Goal: Information Seeking & Learning: Learn about a topic

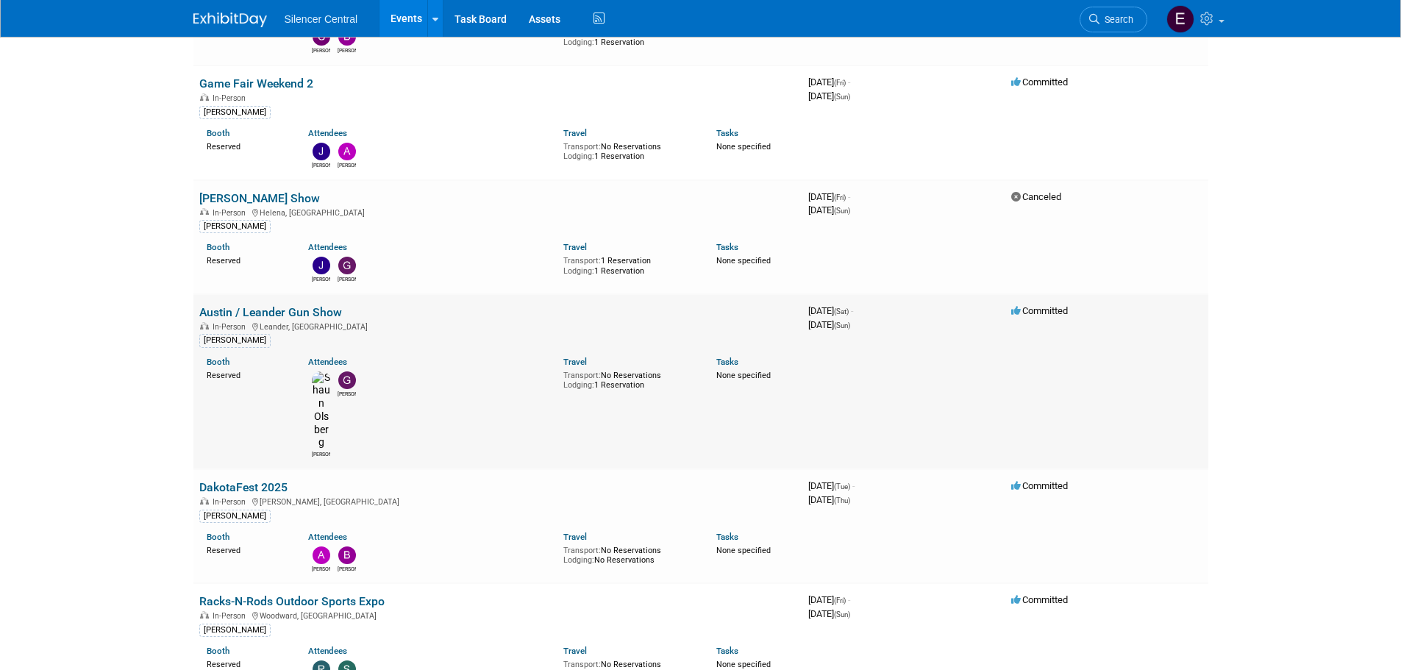
scroll to position [441, 0]
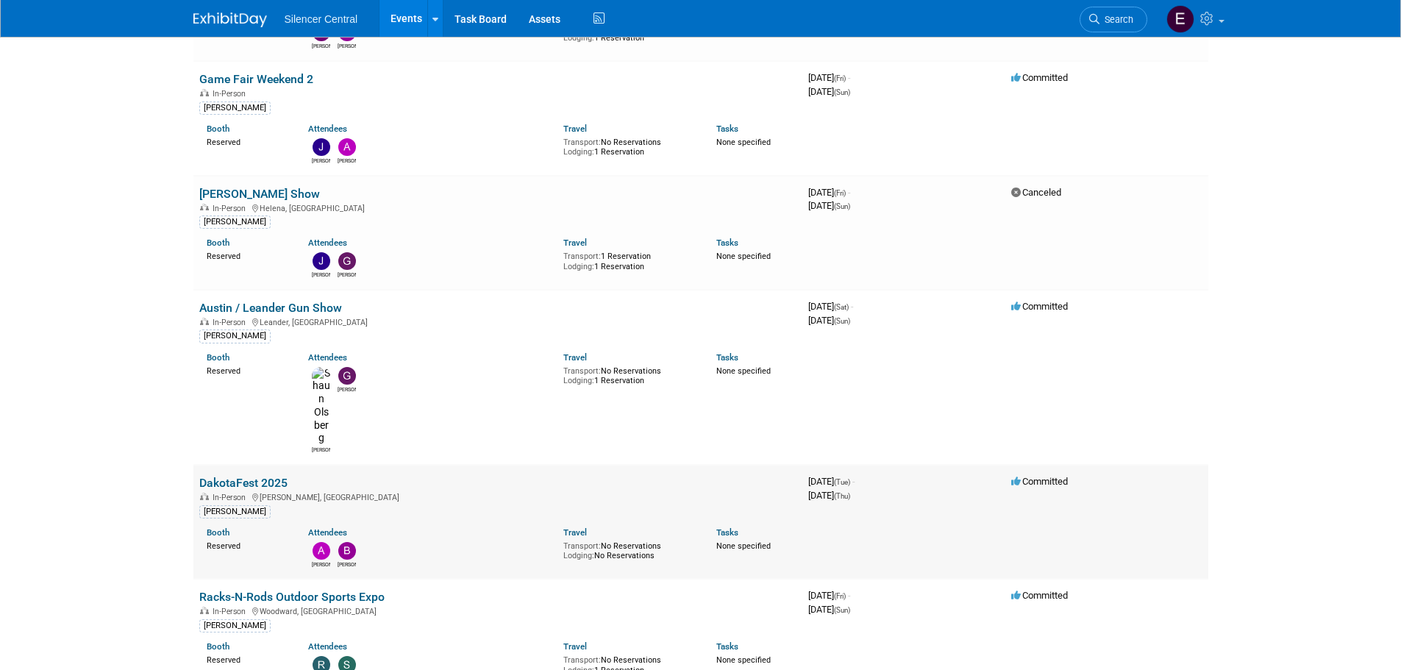
click at [290, 465] on td "DakotaFest 2025 In-Person Mitchell, SD Cade Cox Booth Reserved Attendees Andrew…" at bounding box center [497, 522] width 609 height 114
click at [273, 476] on link "DakotaFest 2025" at bounding box center [243, 483] width 88 height 14
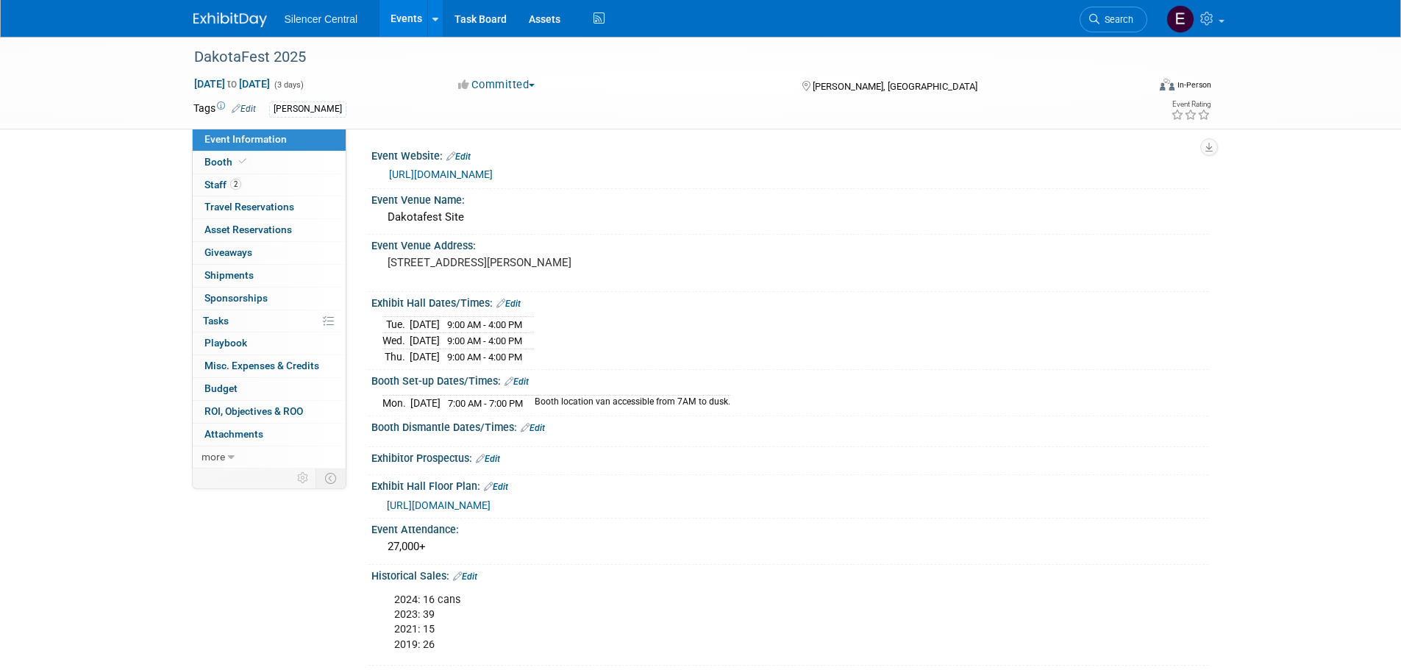
click at [1292, 274] on div "DakotaFest 2025 [DATE] to [DATE] (3 days) [DATE] to [DATE] Committed Committed …" at bounding box center [700, 424] width 1401 height 774
click at [285, 162] on link "Booth" at bounding box center [269, 162] width 153 height 22
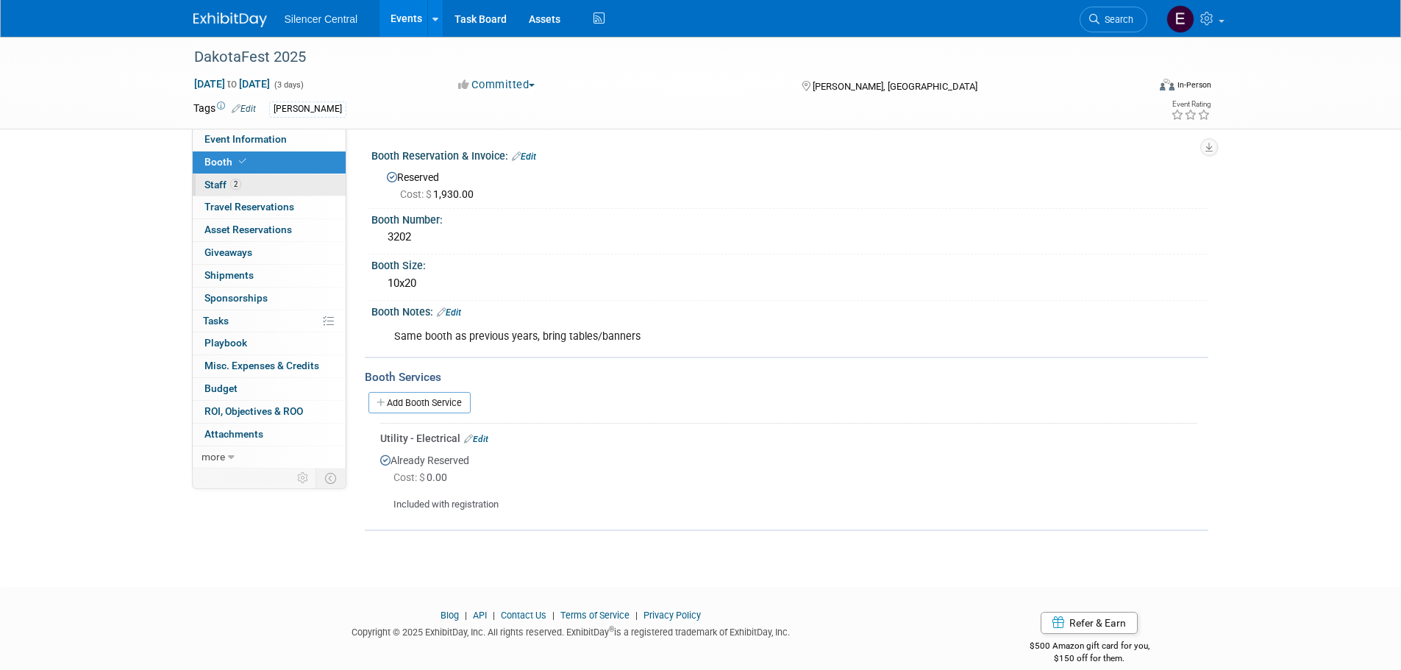
click at [293, 195] on link "2 Staff 2" at bounding box center [269, 185] width 153 height 22
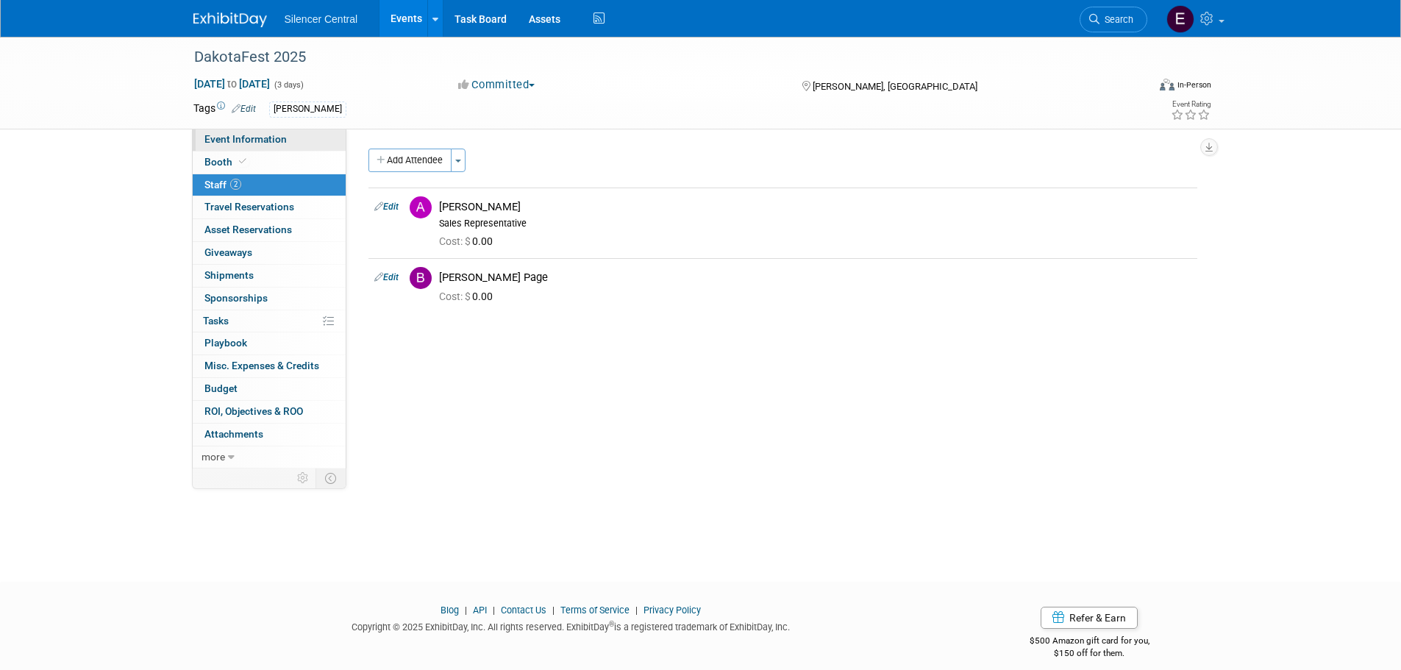
click at [247, 146] on link "Event Information" at bounding box center [269, 140] width 153 height 22
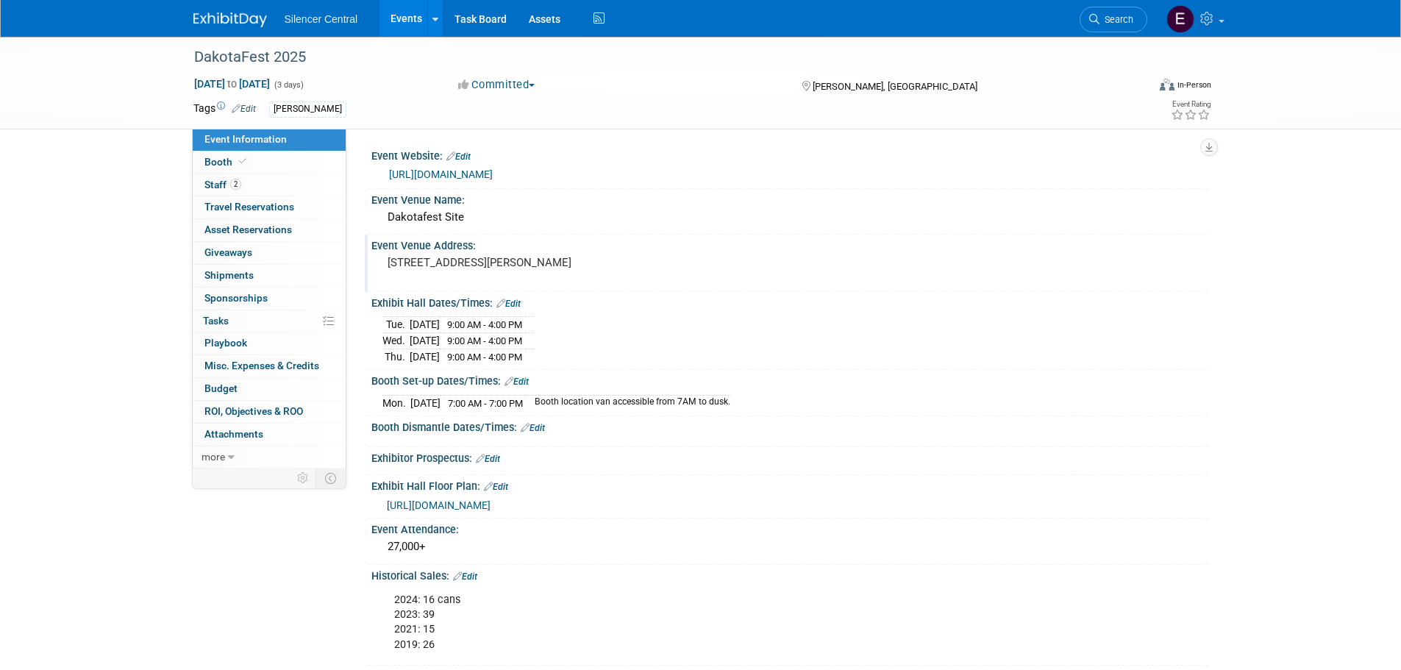
click at [534, 257] on pre "2300 E Spruce St. Mitchell, SD 57301" at bounding box center [545, 262] width 316 height 13
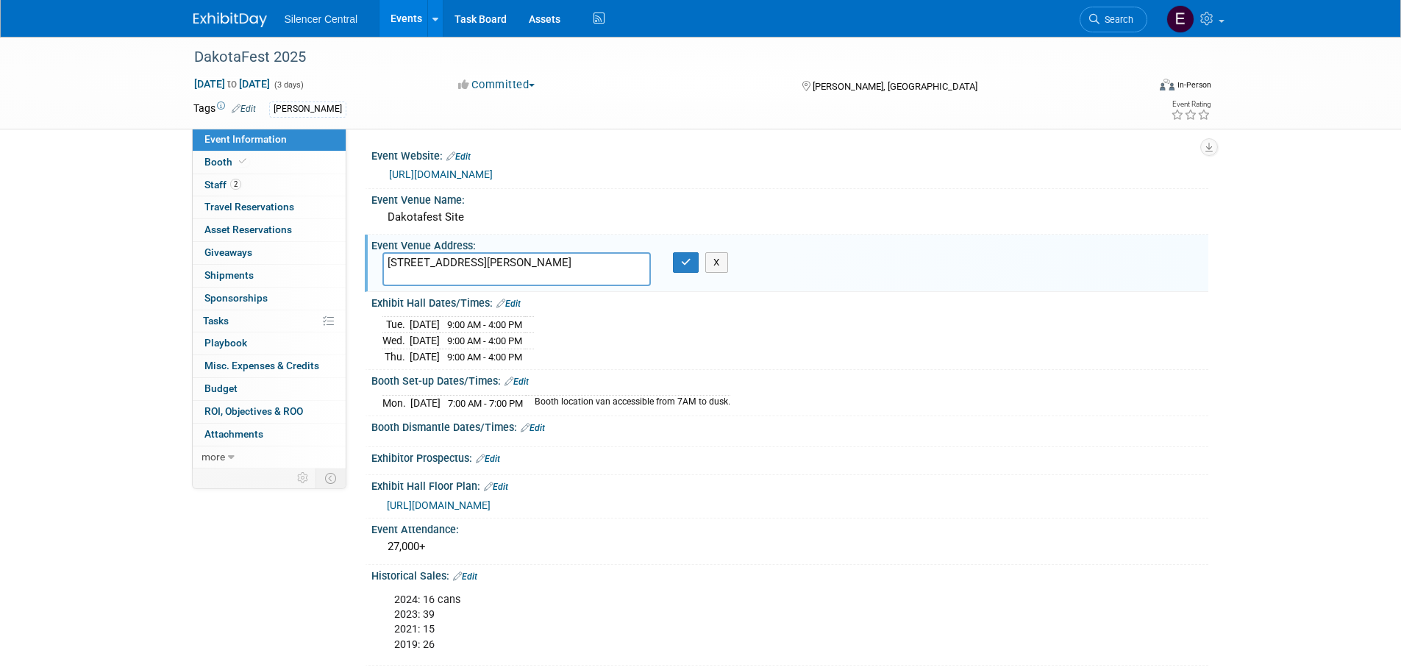
click at [827, 375] on div "Booth Set-up Dates/Times: Edit" at bounding box center [789, 379] width 837 height 19
click at [677, 267] on button "button" at bounding box center [686, 262] width 26 height 21
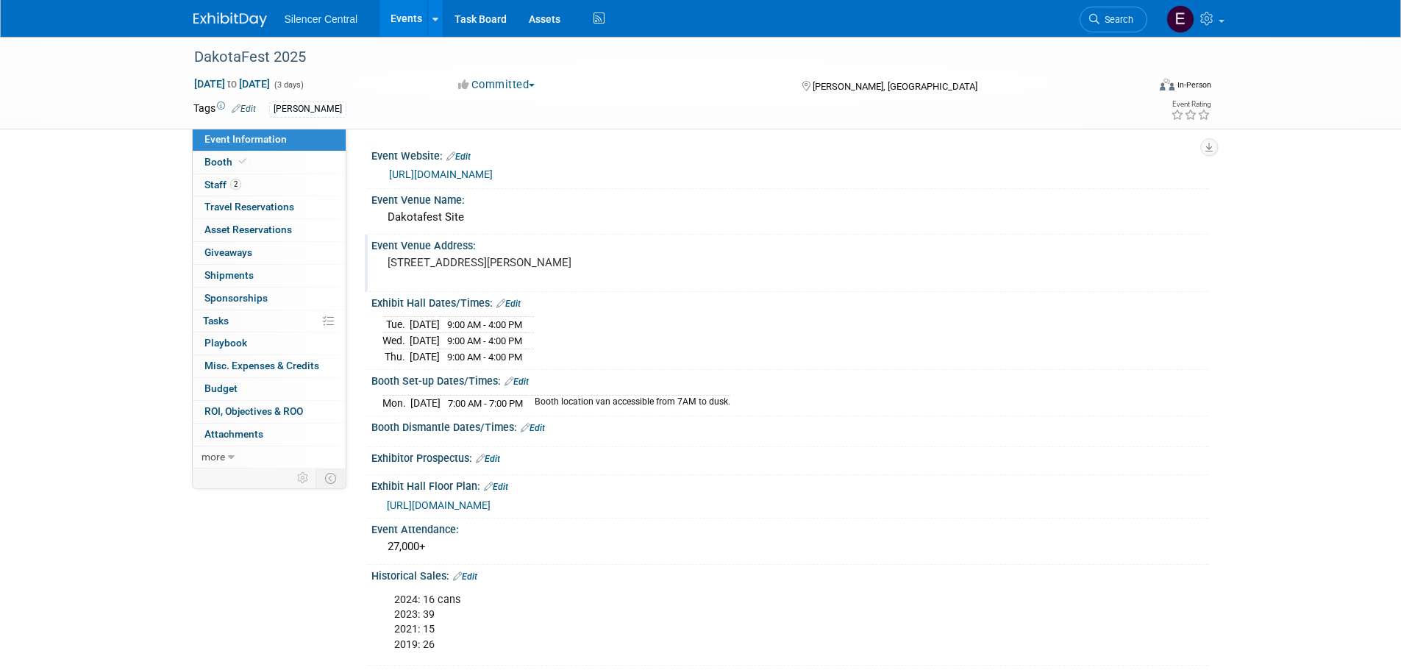
click at [108, 176] on div "DakotaFest 2025 Aug 19, 2025 to Aug 21, 2025 (3 days) Aug 19, 2025 to Aug 21, 2…" at bounding box center [700, 424] width 1401 height 774
click at [399, 62] on div "DakotaFest 2025" at bounding box center [657, 57] width 936 height 26
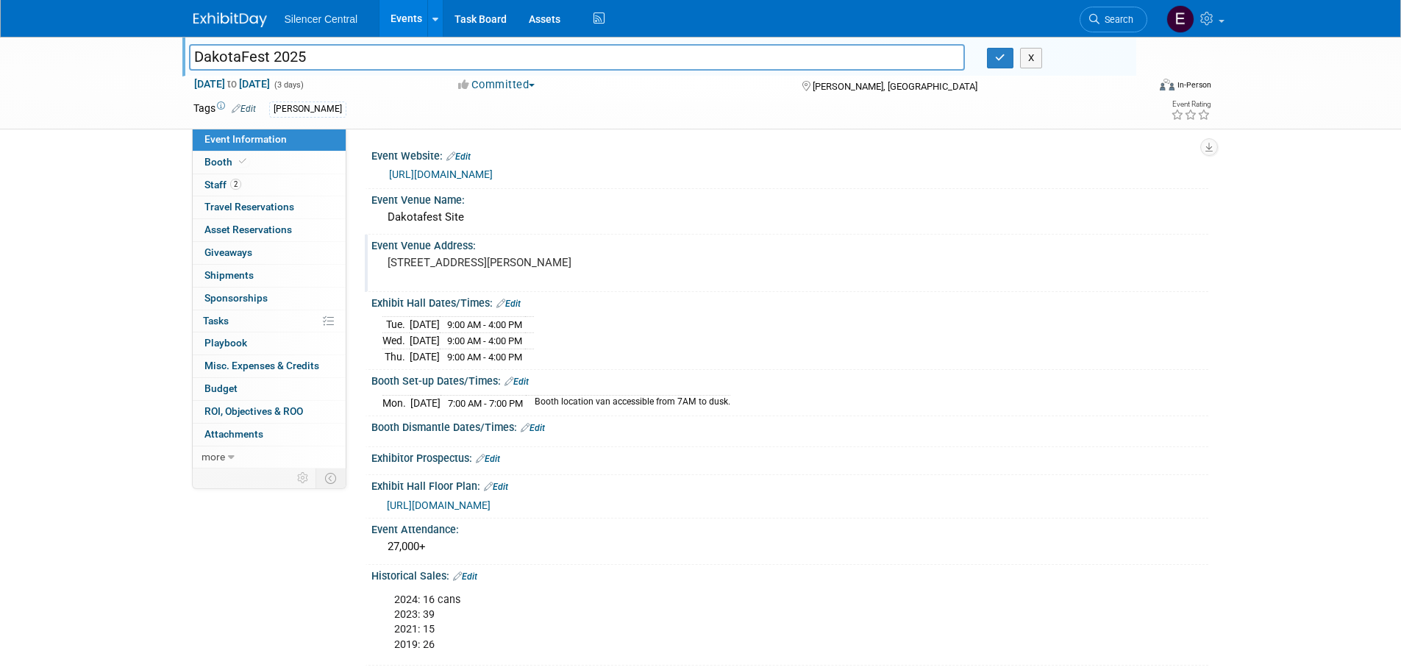
click at [407, 116] on div "[PERSON_NAME]" at bounding box center [653, 109] width 769 height 16
click at [1316, 368] on div "DakotaFest 2025 DakotaFest 2025 X Aug 19, 2025 to Aug 21, 2025 (3 days) Aug 19,…" at bounding box center [700, 424] width 1401 height 774
drag, startPoint x: 59, startPoint y: 165, endPoint x: 46, endPoint y: 181, distance: 19.9
click at [59, 167] on div "DakotaFest 2025 DakotaFest 2025 X Aug 19, 2025 to Aug 21, 2025 (3 days) Aug 19,…" at bounding box center [700, 424] width 1401 height 774
click at [220, 15] on img at bounding box center [230, 19] width 74 height 15
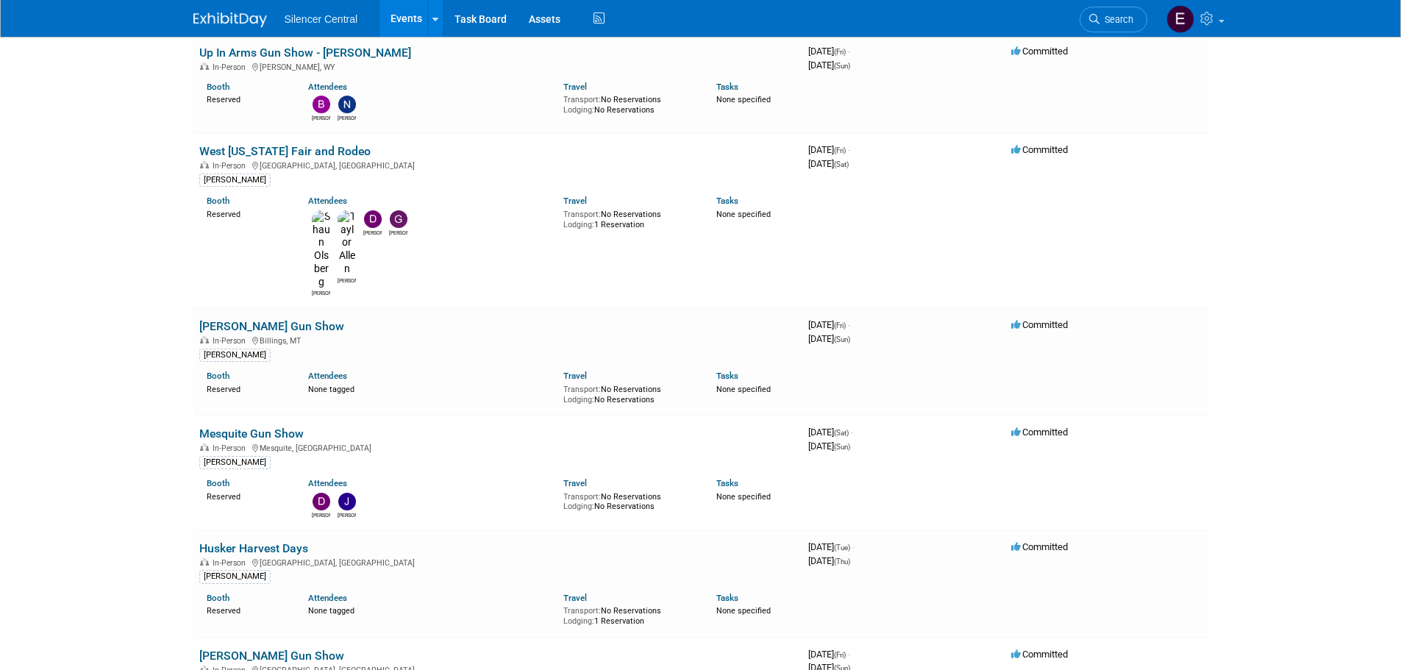
scroll to position [1691, 0]
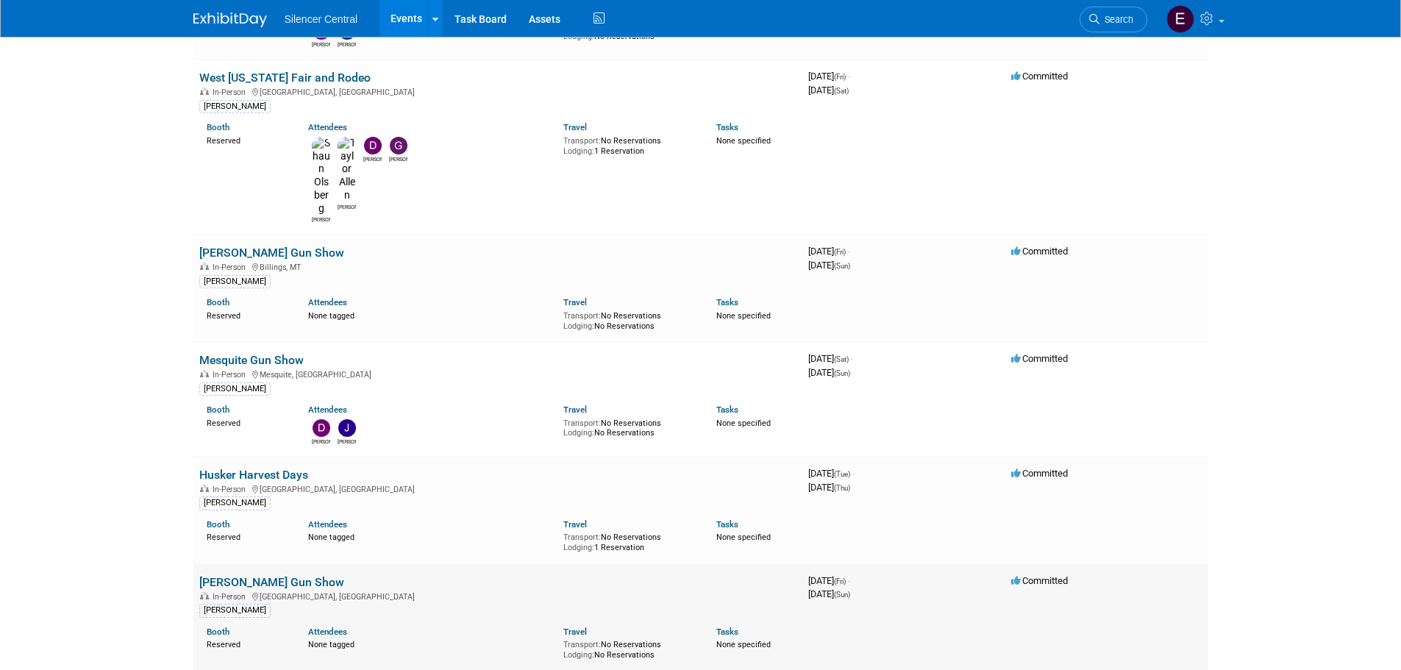
click at [272, 575] on link "[PERSON_NAME] Gun Show" at bounding box center [271, 582] width 145 height 14
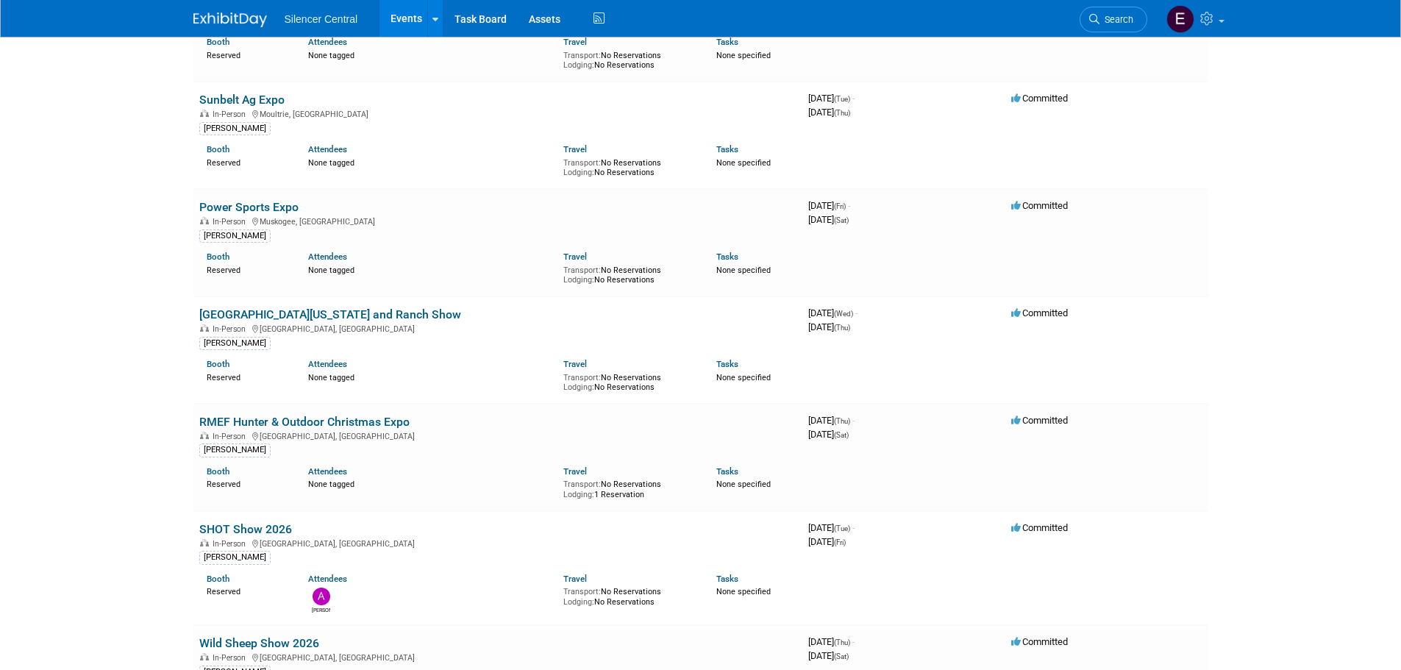
scroll to position [3015, 0]
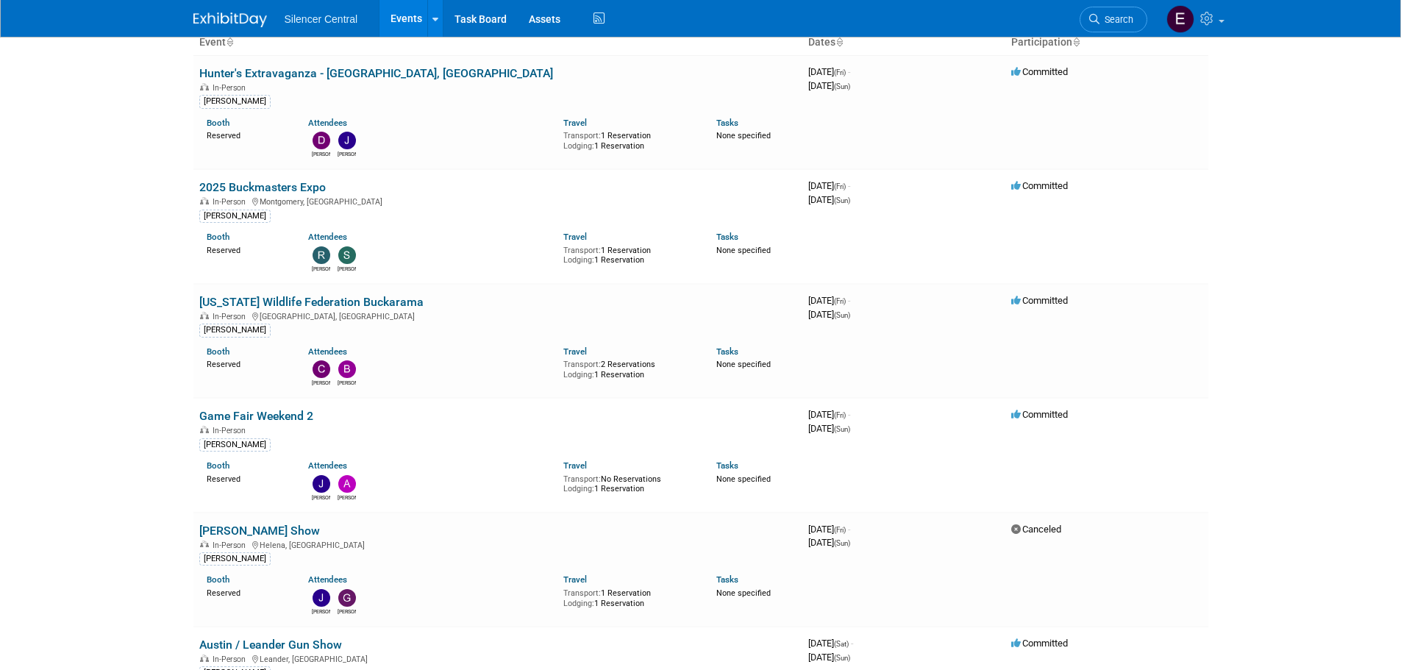
scroll to position [0, 0]
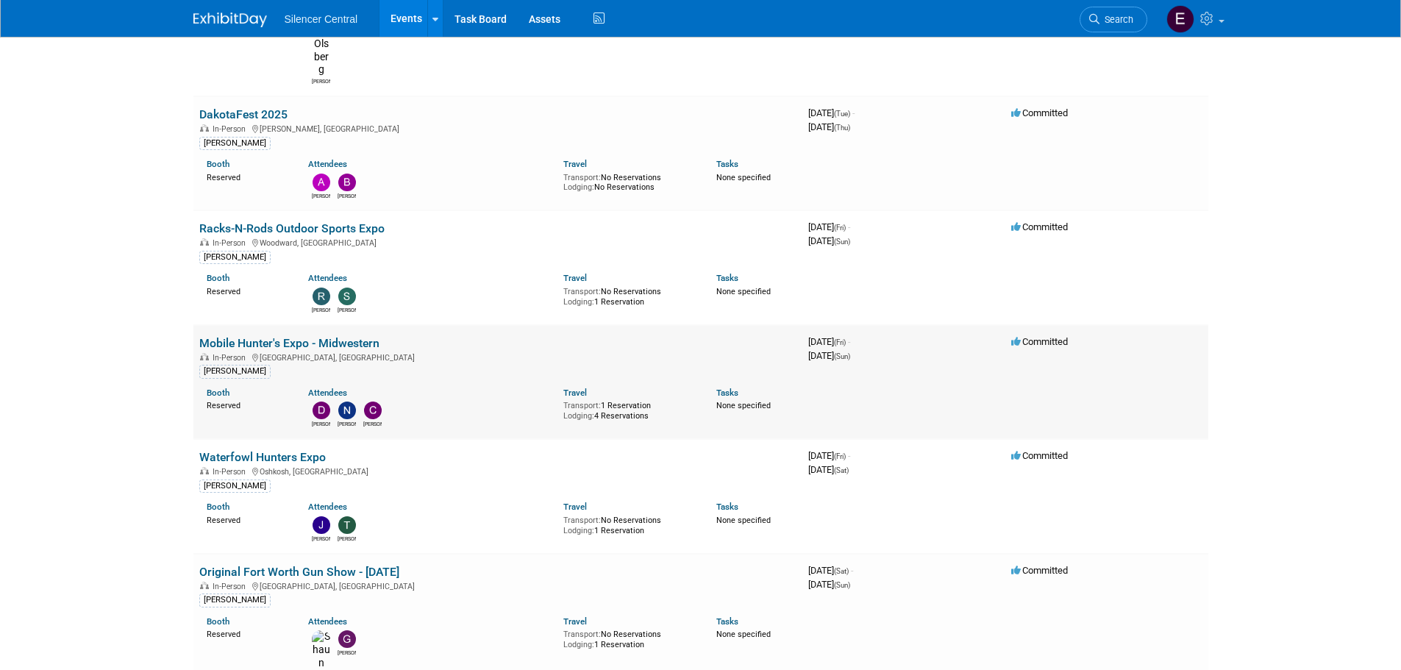
scroll to position [882, 0]
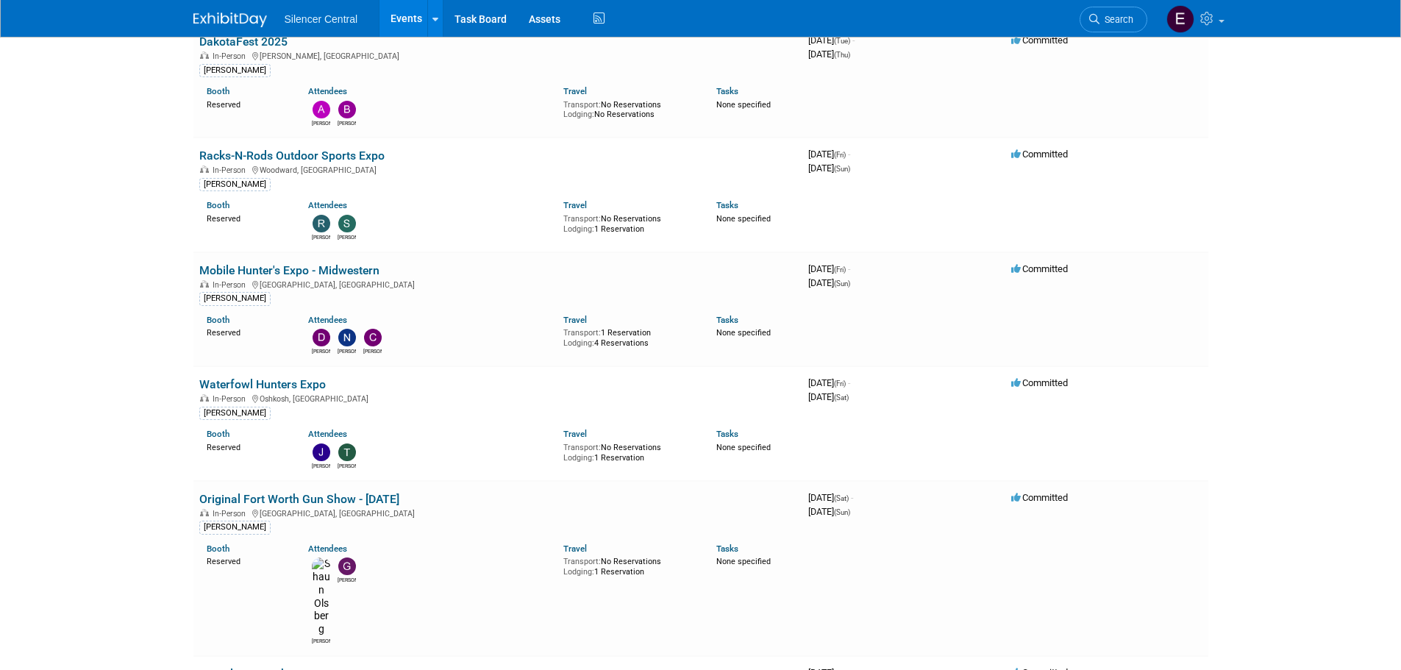
click at [310, 377] on link "Waterfowl Hunters Expo" at bounding box center [262, 384] width 126 height 14
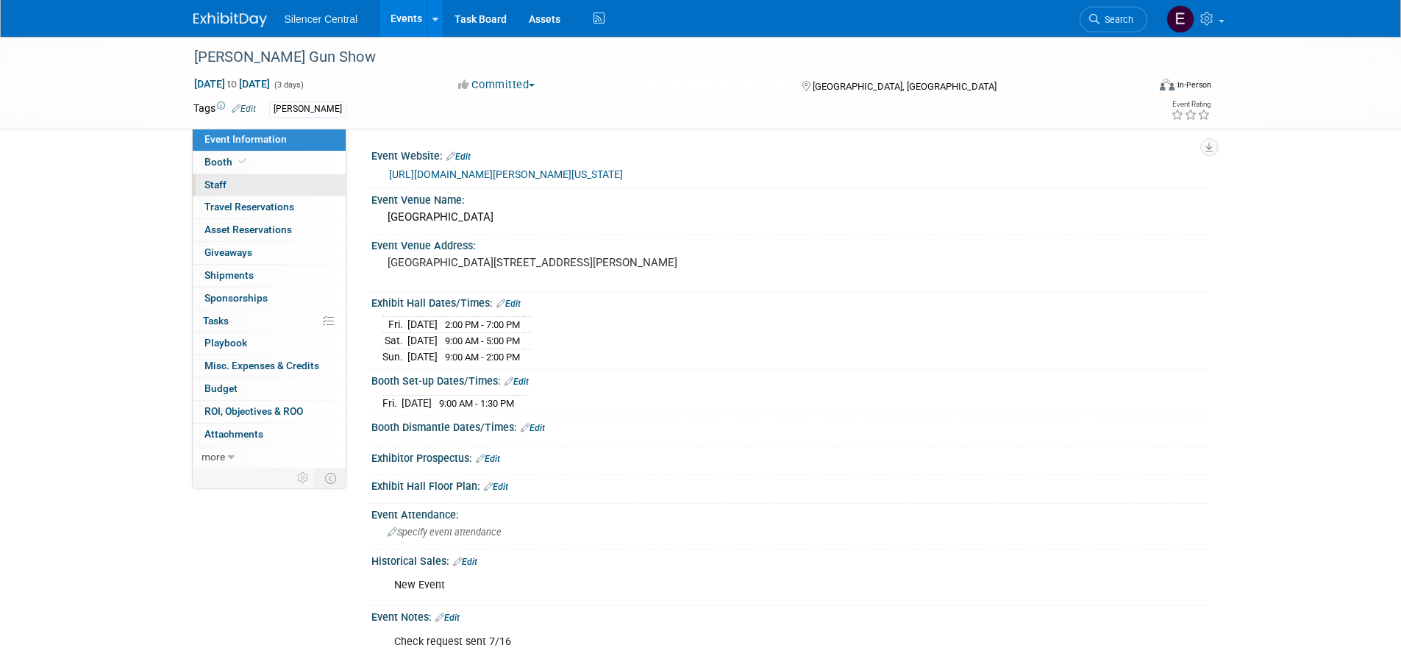
click at [273, 180] on link "0 Staff 0" at bounding box center [269, 185] width 153 height 22
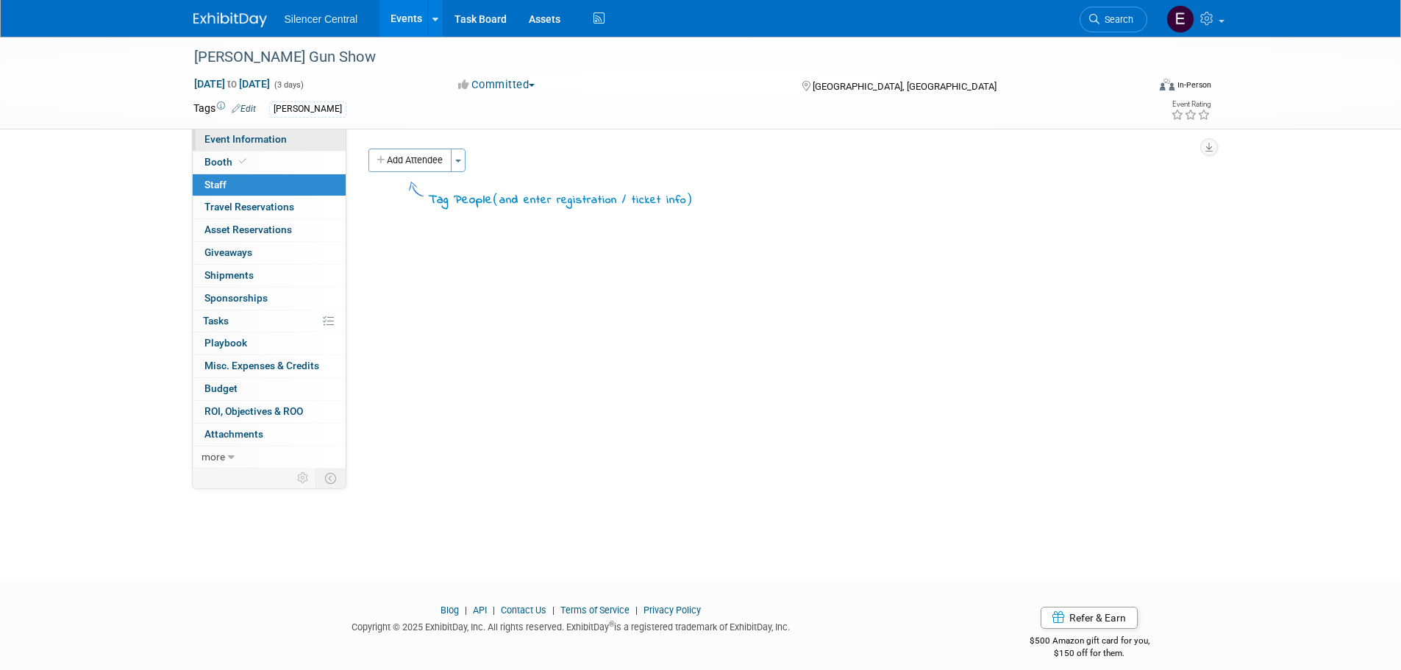
click at [281, 149] on link "Event Information" at bounding box center [269, 140] width 153 height 22
